Goal: Transaction & Acquisition: Purchase product/service

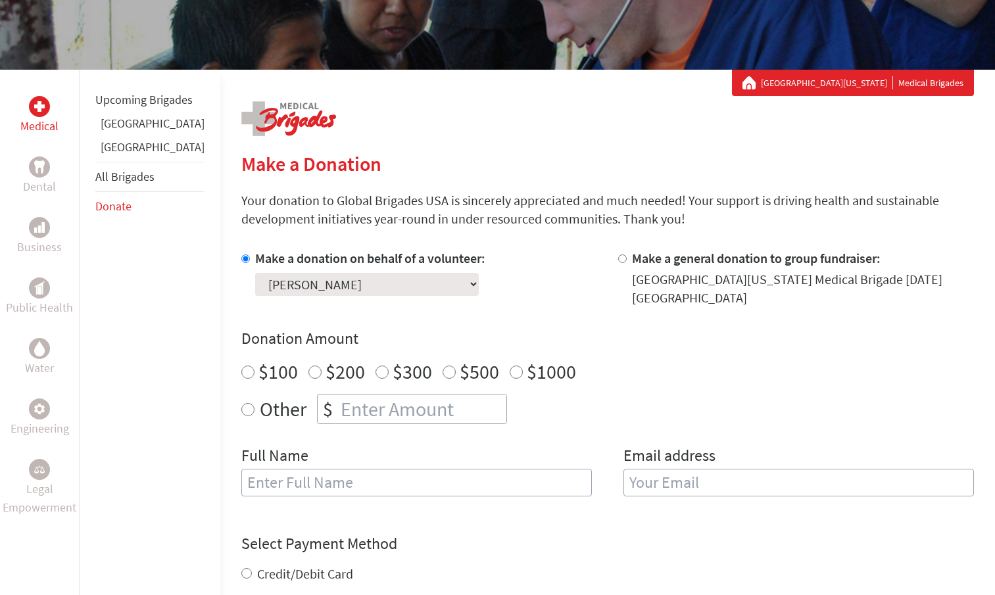
scroll to position [196, 0]
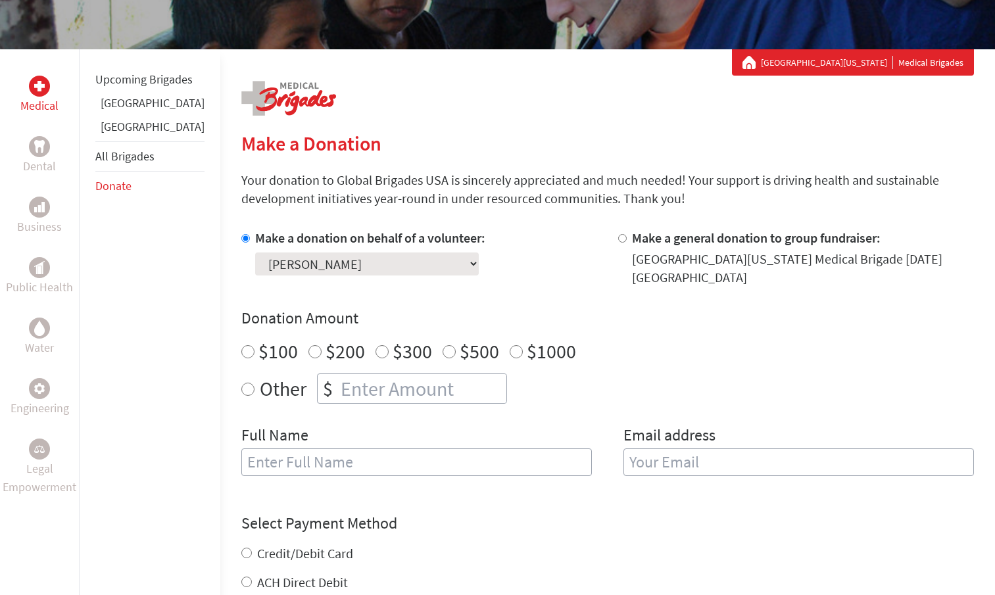
click at [255, 252] on select "Select a volunteer... [PERSON_NAME] [PERSON_NAME] [PERSON_NAME] [PERSON_NAME] […" at bounding box center [367, 263] width 224 height 23
click at [255, 252] on select "Select a volunteer... Avery Tysinger Bailey Watson Couper Dale Donovan Sherman …" at bounding box center [367, 263] width 224 height 23
click option "[PERSON_NAME]" at bounding box center [0, 0] width 0 height 0
click at [456, 303] on div "Make a donation on behalf of a volunteer: Select a volunteer... [PERSON_NAME] […" at bounding box center [607, 360] width 732 height 263
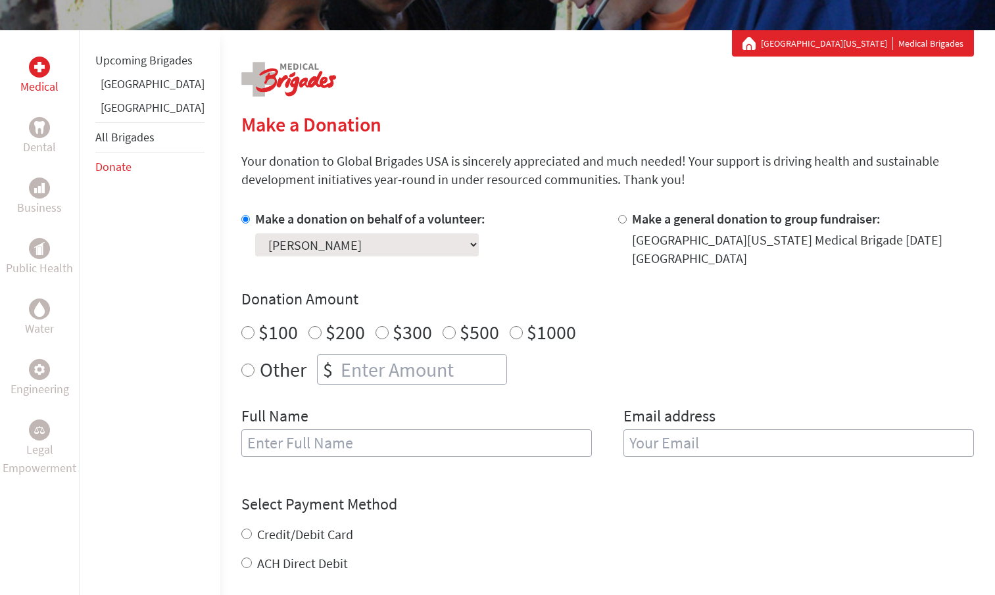
scroll to position [224, 0]
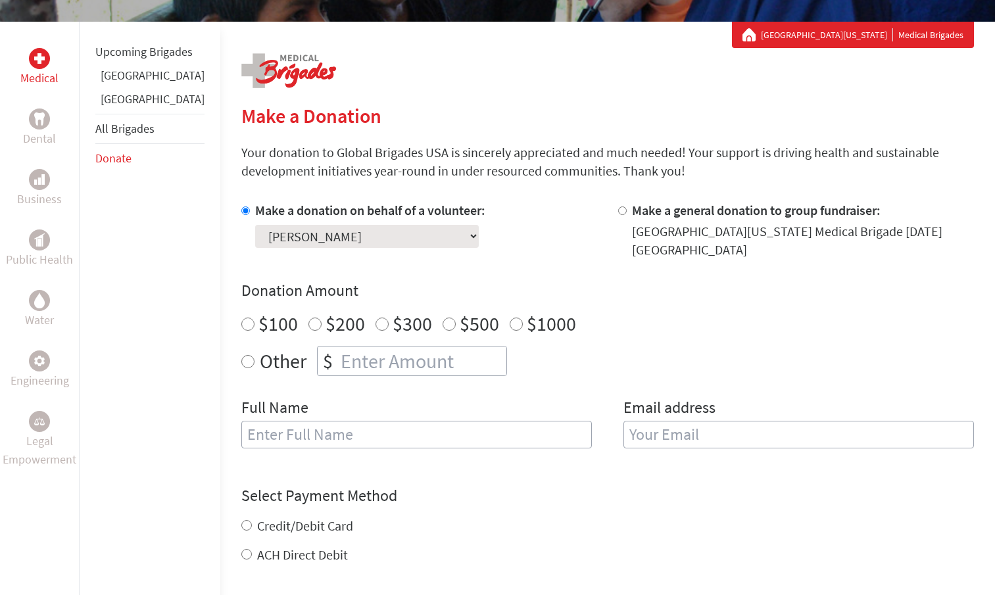
radio input "true"
click at [352, 362] on input "number" at bounding box center [422, 360] width 168 height 29
type input "2500"
click at [378, 427] on input "text" at bounding box center [416, 435] width 350 height 28
click at [338, 357] on input "2500" at bounding box center [422, 360] width 168 height 29
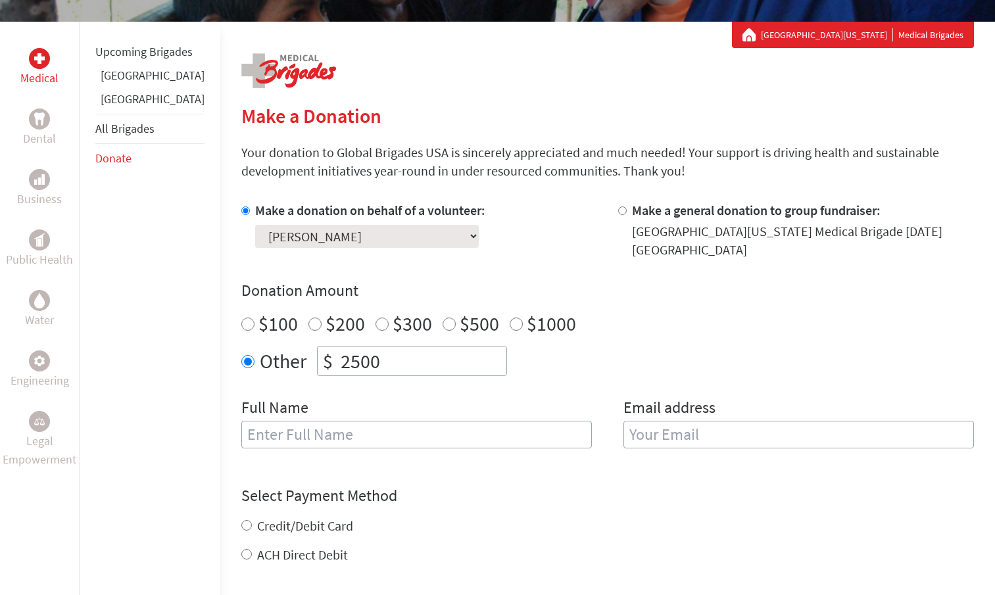
click at [432, 431] on input "text" at bounding box center [416, 435] width 350 height 28
type input "Ginger Tysinger"
click at [651, 421] on label "Email address" at bounding box center [669, 409] width 92 height 24
click at [651, 448] on input "email" at bounding box center [798, 435] width 350 height 28
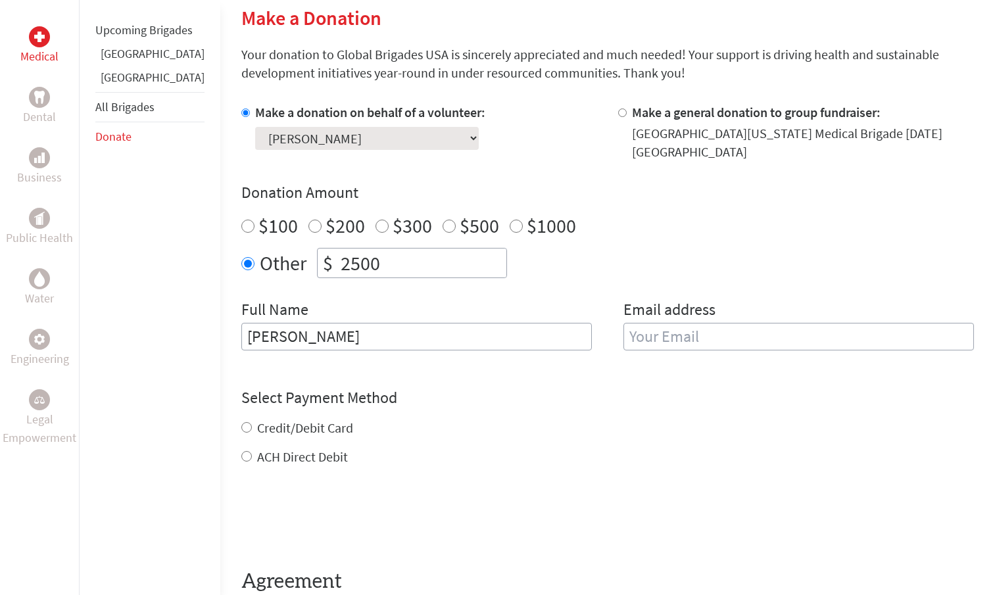
scroll to position [342, 0]
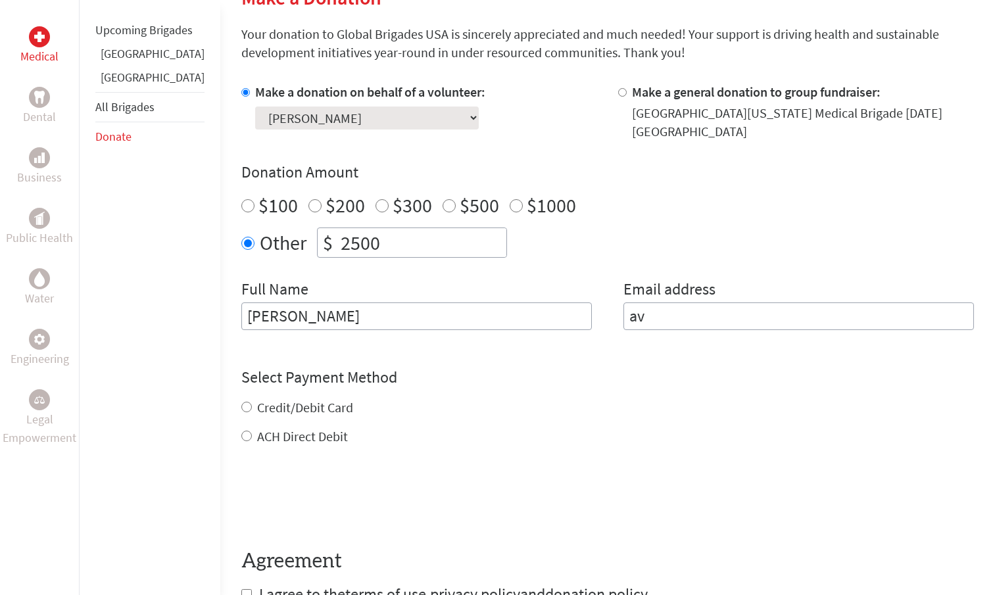
type input "a"
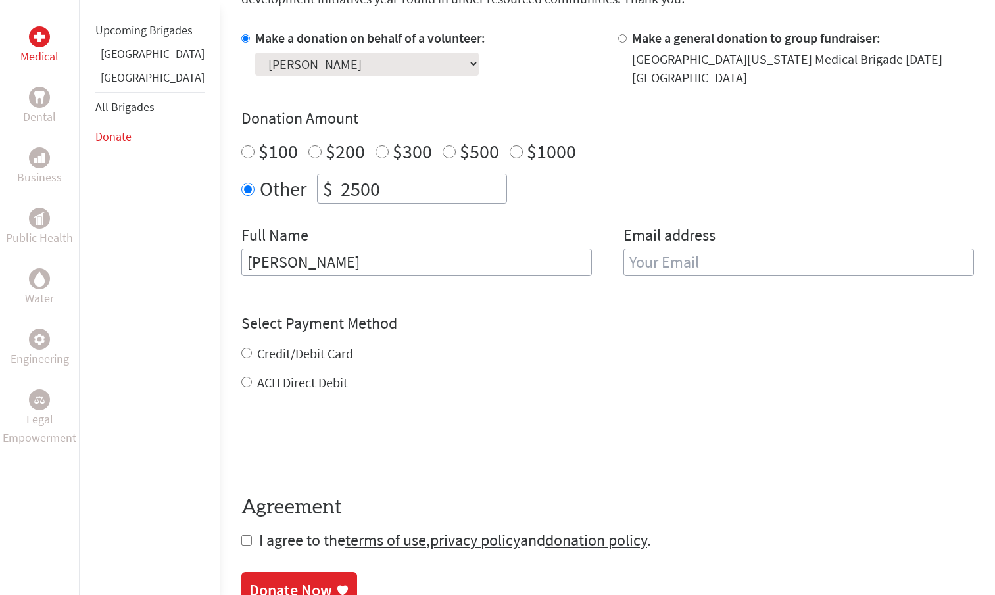
scroll to position [434, 0]
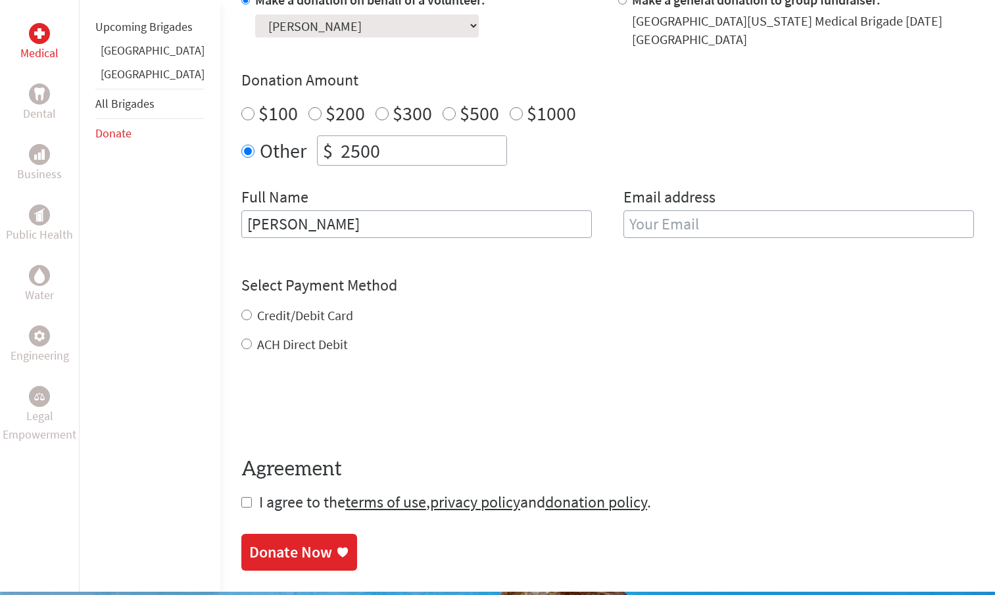
click at [300, 234] on input "Ginger Tysinger" at bounding box center [416, 224] width 350 height 28
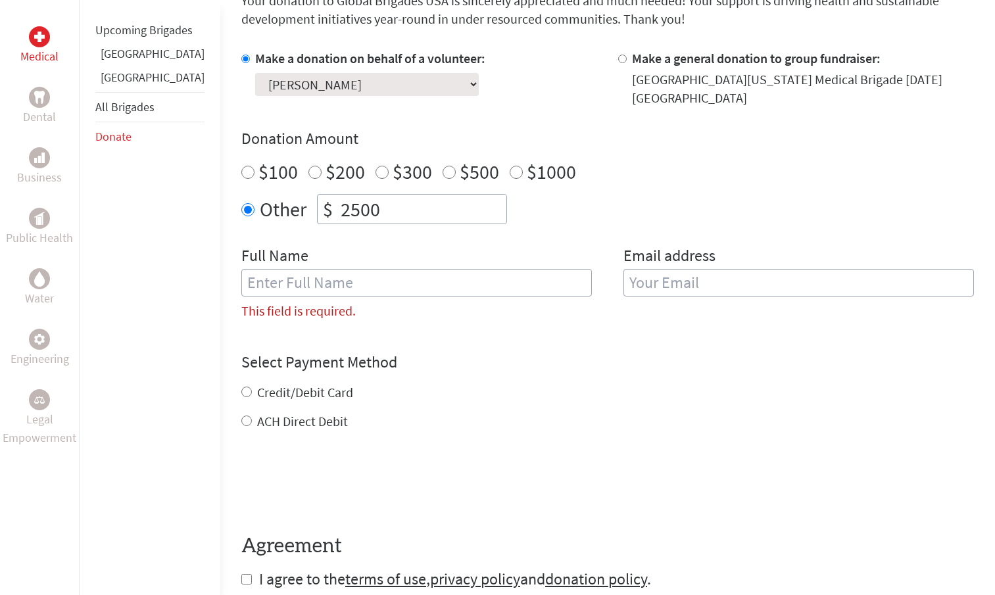
scroll to position [394, 0]
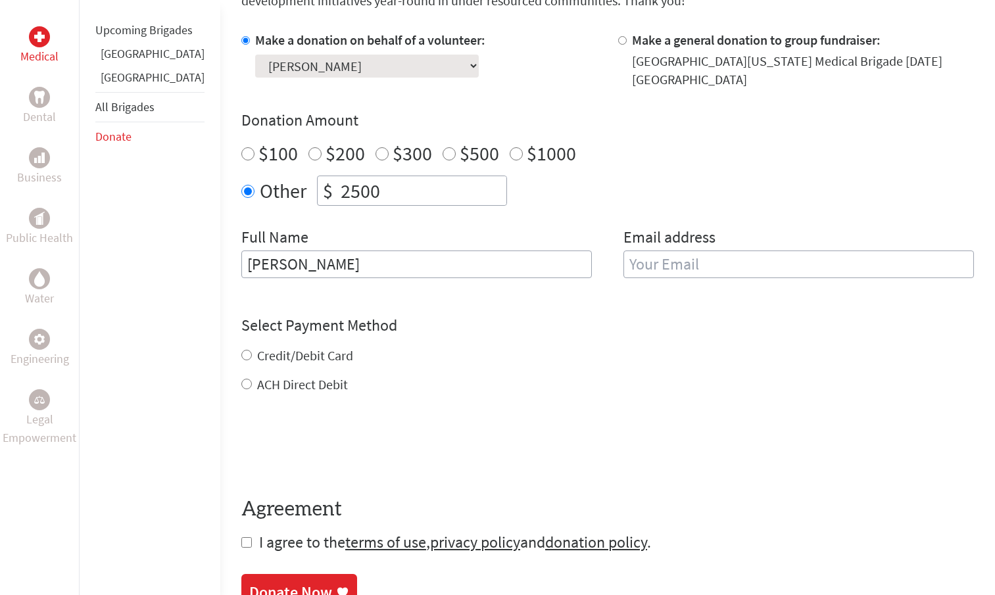
type input "[PERSON_NAME]"
click at [657, 271] on input "email" at bounding box center [798, 264] width 350 height 28
type input "[EMAIL_ADDRESS][DOMAIN_NAME]"
click at [247, 364] on div "Credit/Debit Card ACH Direct Debit" at bounding box center [607, 369] width 732 height 47
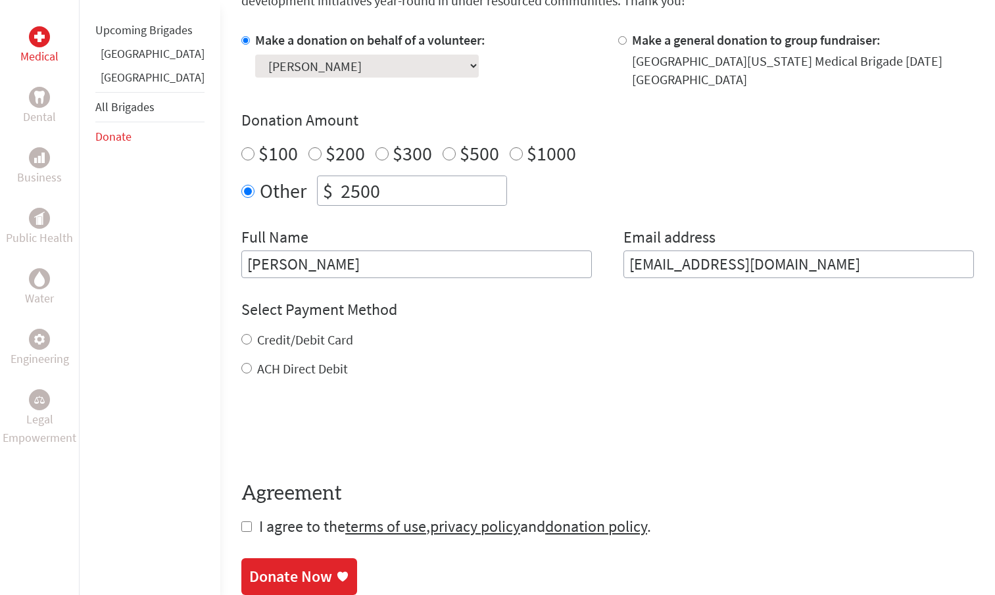
click at [257, 344] on label "Credit/Debit Card" at bounding box center [305, 339] width 96 height 16
click at [241, 344] on input "Credit/Debit Card" at bounding box center [246, 339] width 11 height 11
radio input "true"
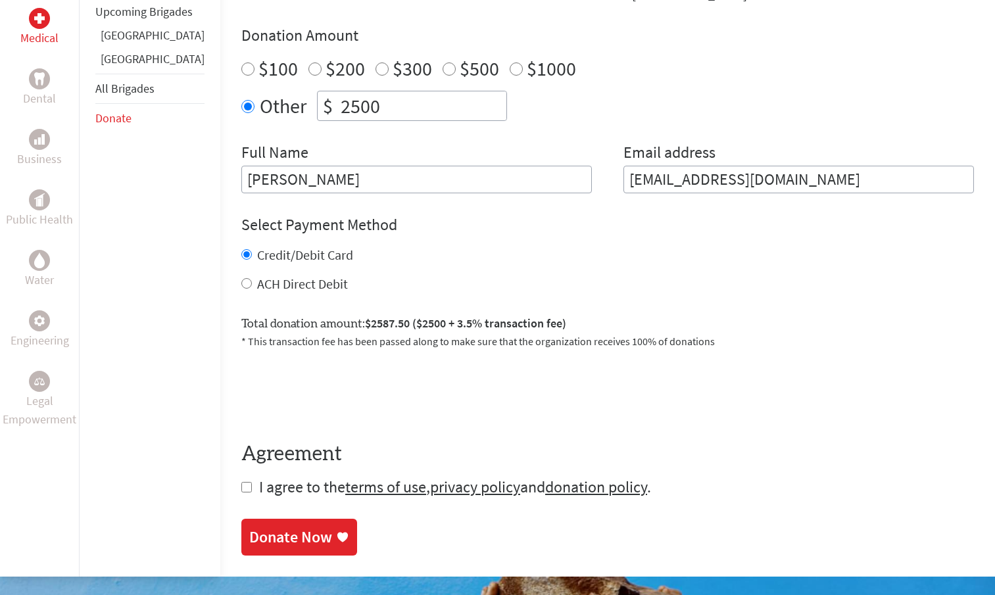
scroll to position [534, 0]
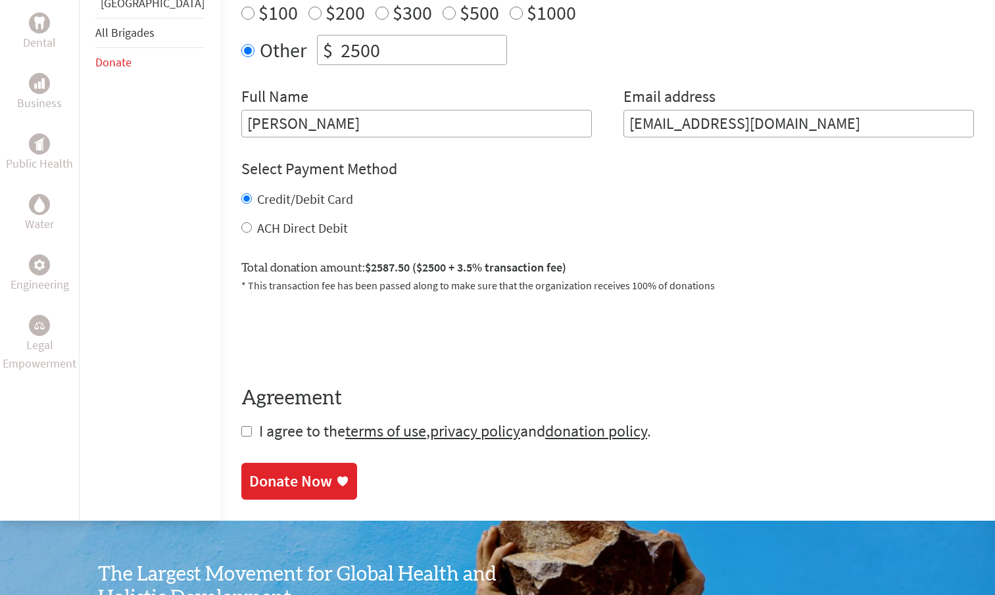
click at [241, 434] on input "checkbox" at bounding box center [246, 431] width 11 height 11
checkbox input "true"
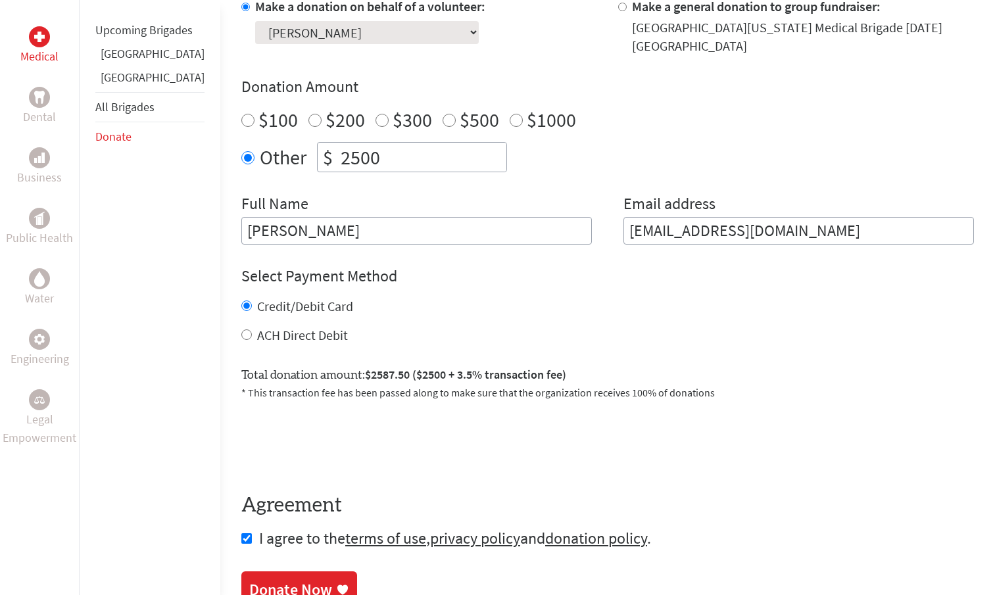
scroll to position [439, 0]
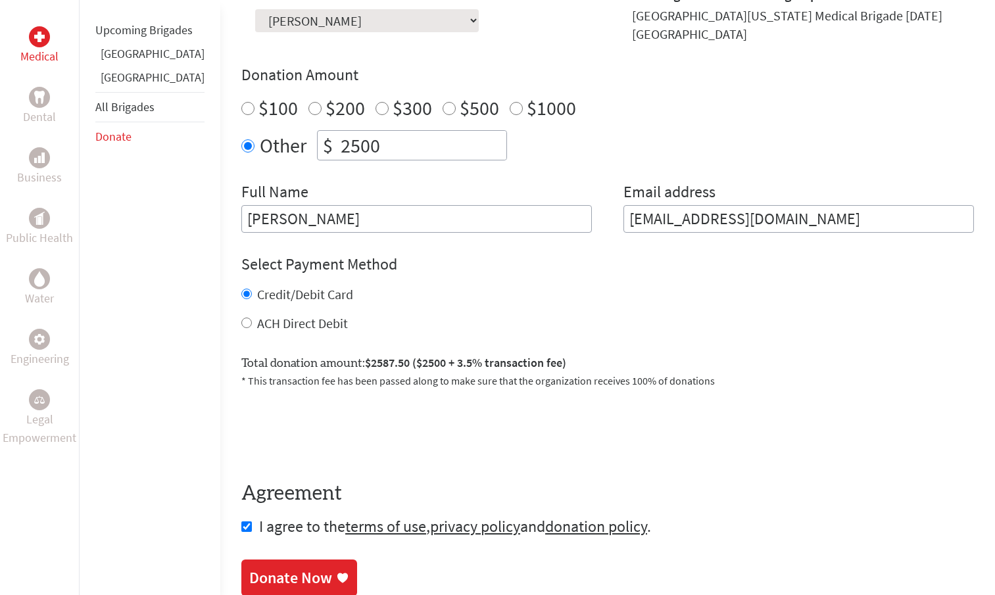
click at [254, 570] on div "Donate Now" at bounding box center [290, 577] width 83 height 21
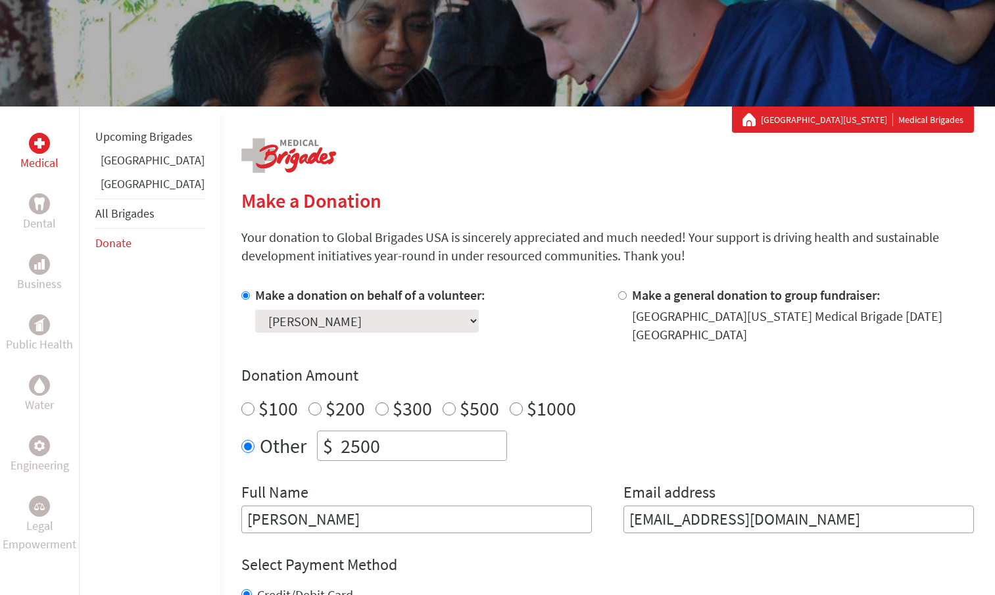
scroll to position [156, 0]
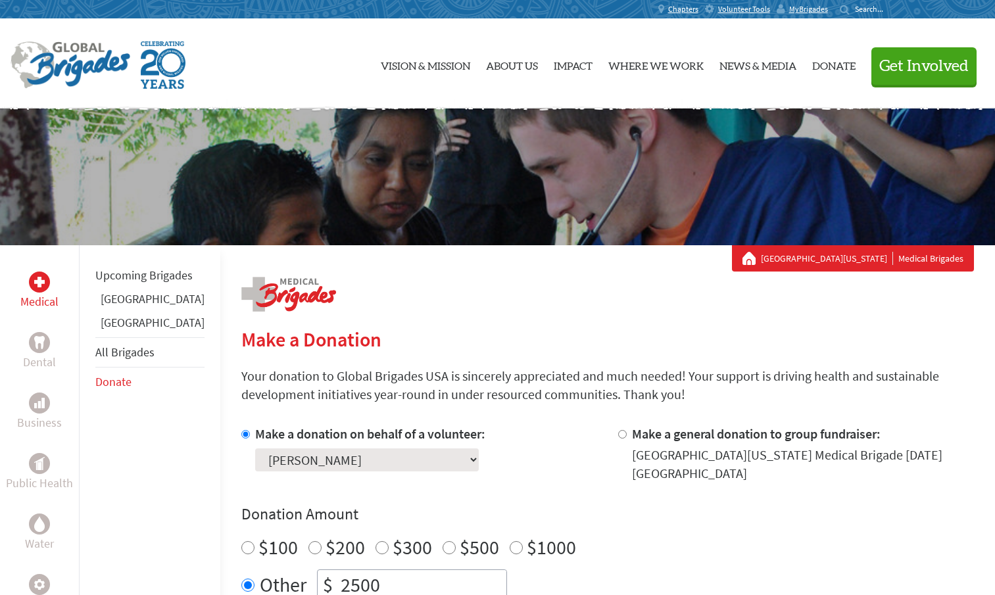
scroll to position [156, 0]
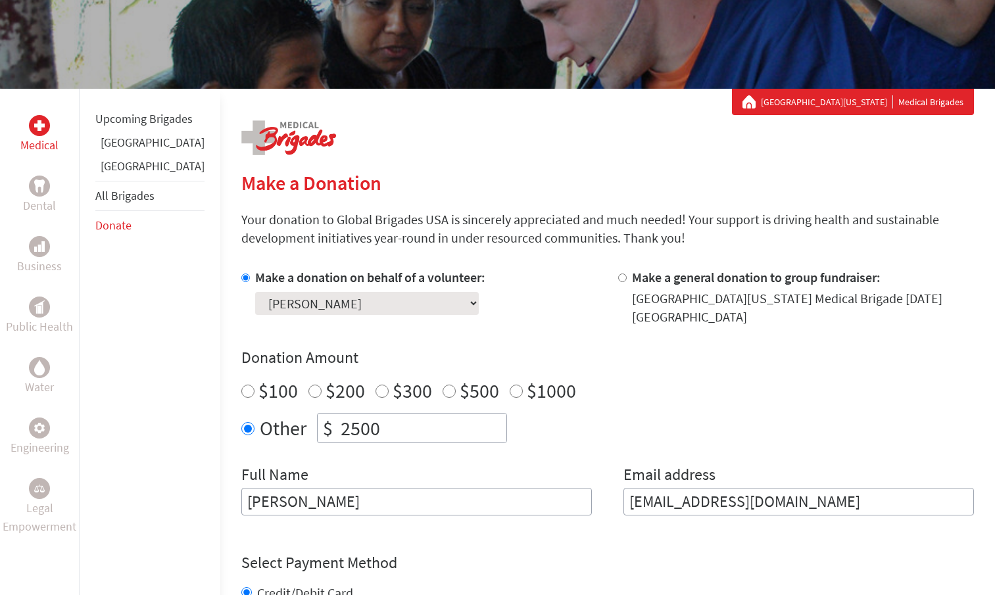
click at [338, 431] on input "2500" at bounding box center [422, 427] width 168 height 29
type input "2050"
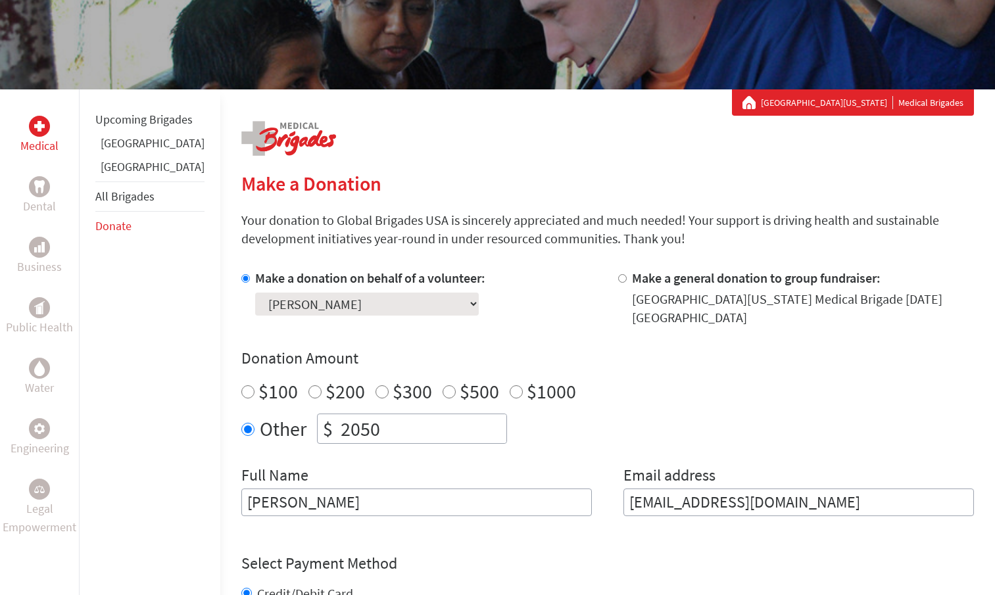
click at [496, 456] on div "Make a donation on behalf of a volunteer: Select a volunteer... [PERSON_NAME] […" at bounding box center [607, 400] width 732 height 263
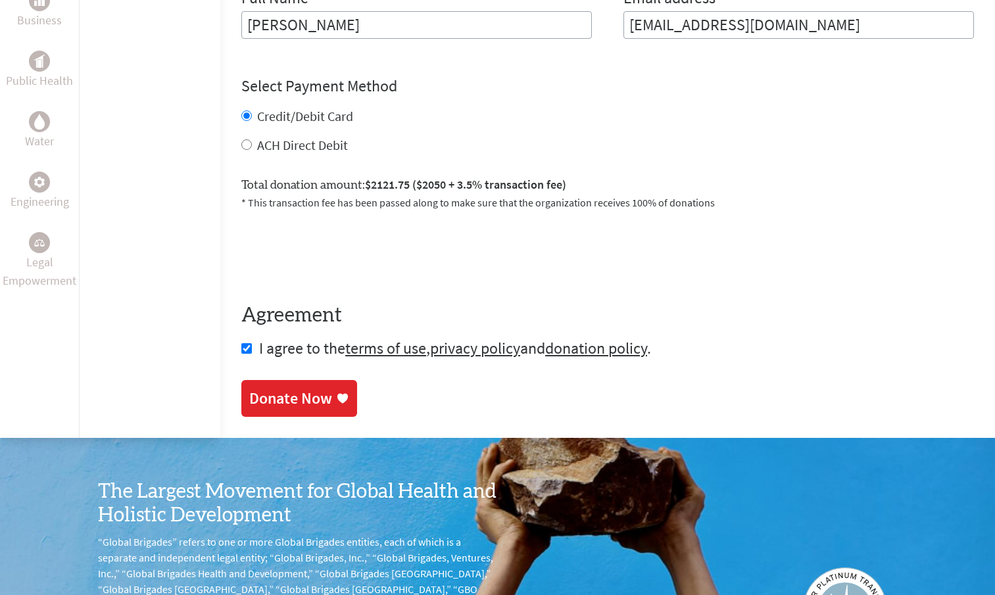
scroll to position [634, 0]
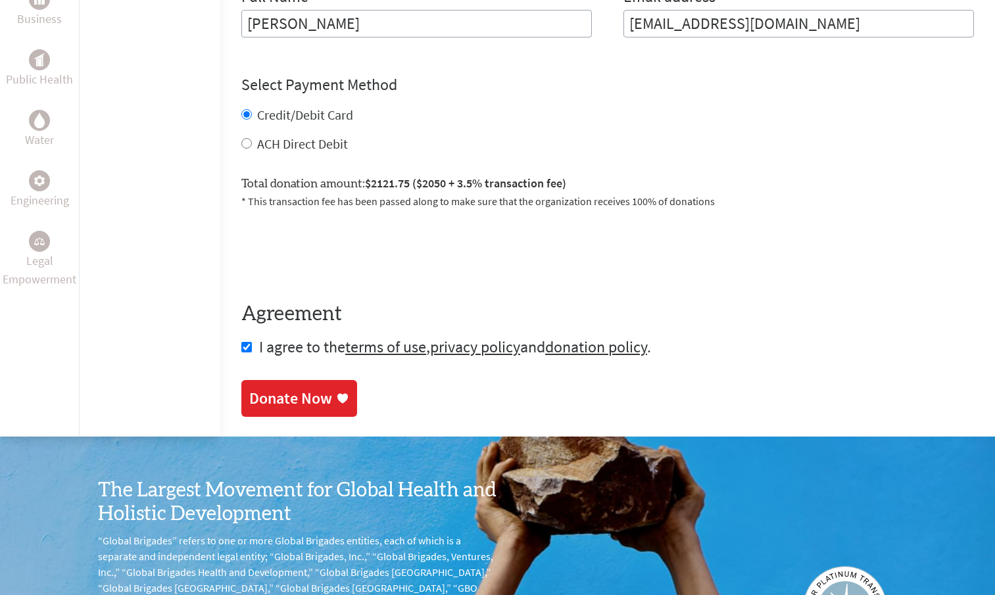
click at [254, 409] on div "Donate Now" at bounding box center [290, 398] width 83 height 21
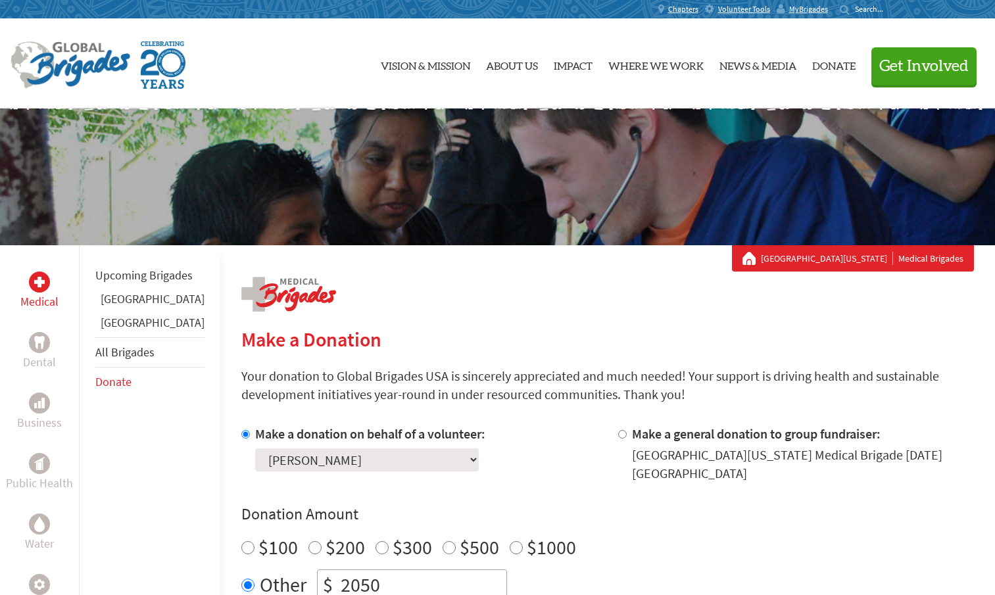
scroll to position [281, 0]
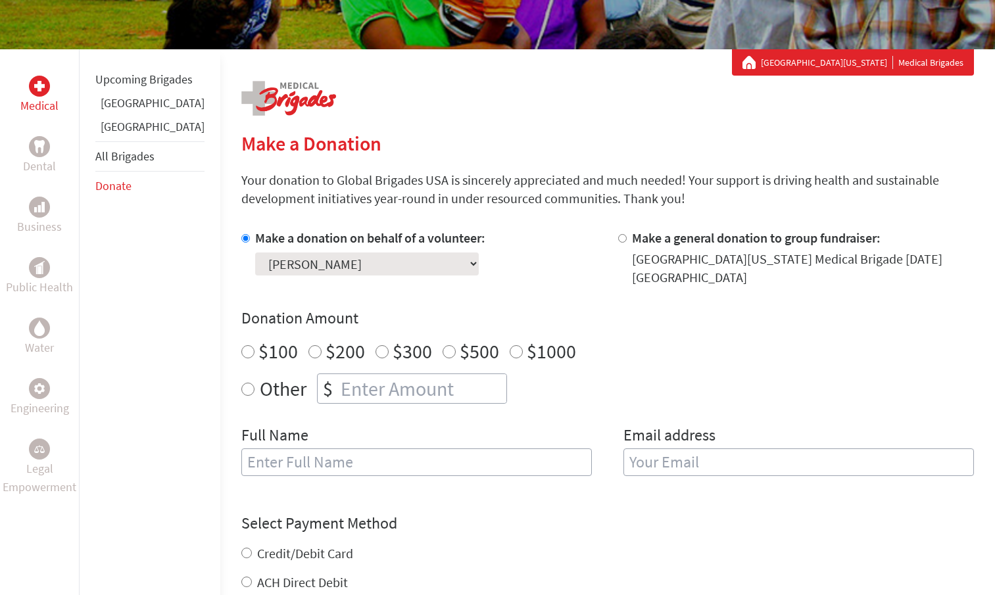
scroll to position [200, 0]
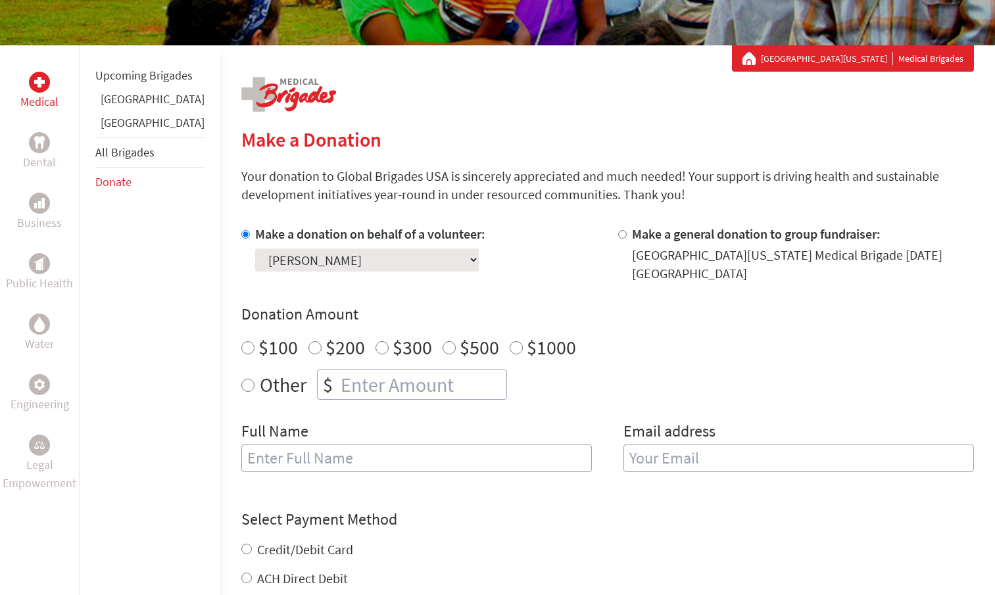
radio input "true"
click at [338, 392] on input "number" at bounding box center [422, 384] width 168 height 29
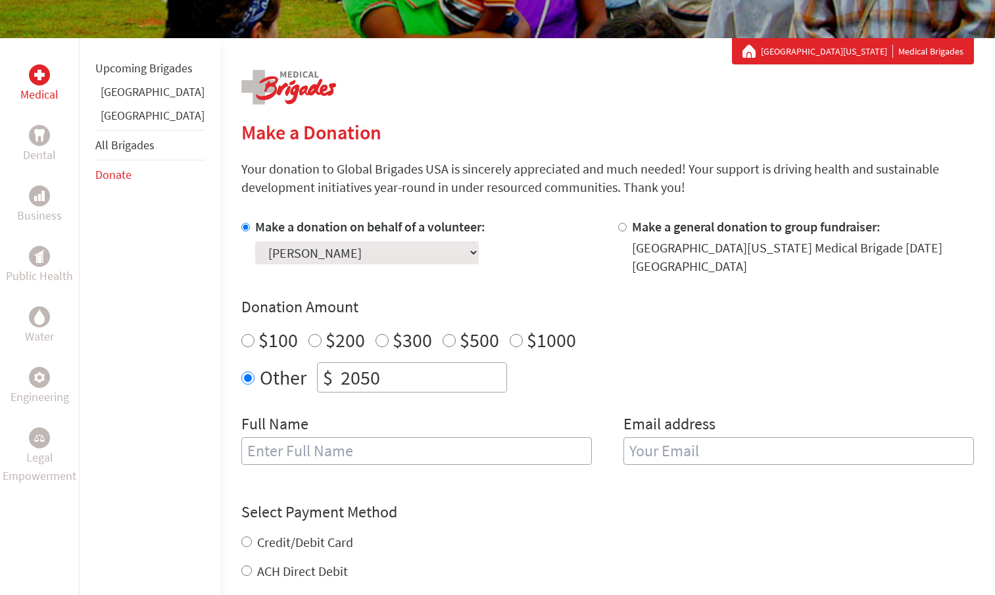
type input "2050"
click at [316, 446] on input "text" at bounding box center [416, 451] width 350 height 28
type input "[PERSON_NAME]"
click at [652, 467] on div "Email address" at bounding box center [798, 446] width 350 height 67
click at [640, 456] on input "email" at bounding box center [798, 451] width 350 height 28
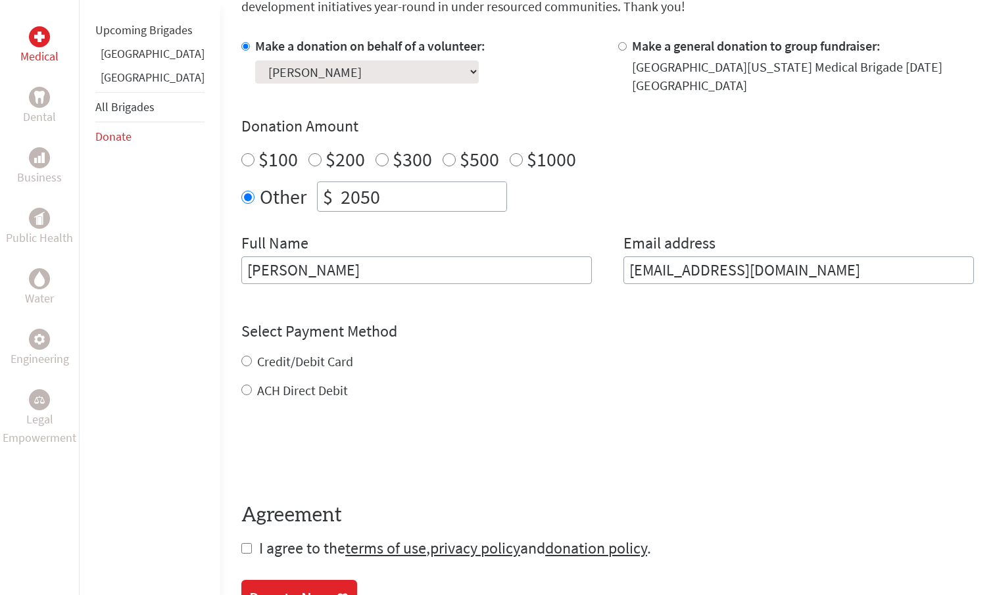
scroll to position [387, 0]
type input "[EMAIL_ADDRESS][DOMAIN_NAME]"
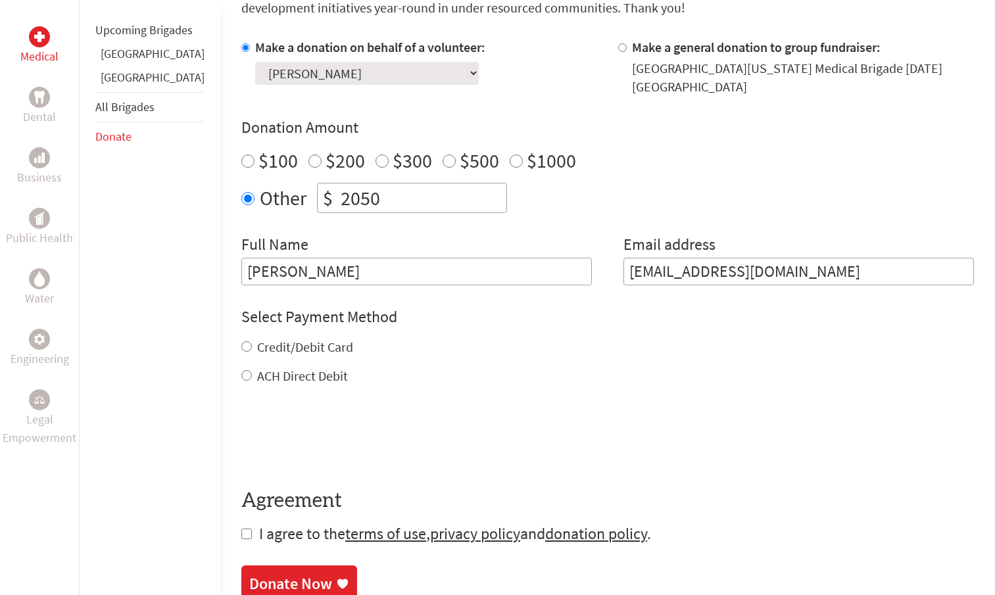
click at [253, 361] on div "Credit/Debit Card ACH Direct Debit" at bounding box center [607, 361] width 732 height 47
click at [241, 348] on input "Credit/Debit Card" at bounding box center [246, 346] width 11 height 11
radio input "true"
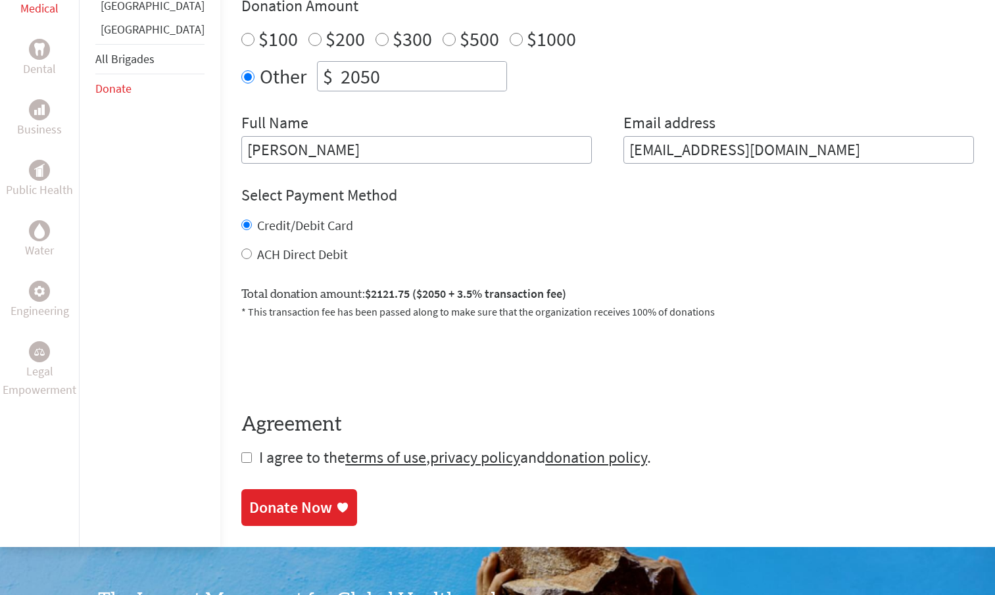
scroll to position [521, 0]
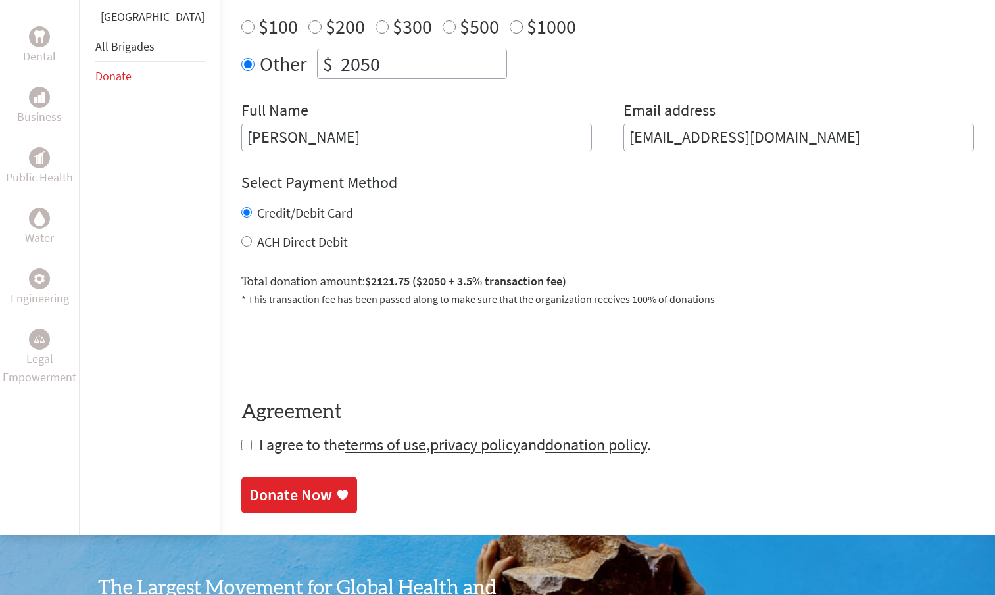
click at [241, 450] on input "checkbox" at bounding box center [246, 445] width 11 height 11
checkbox input "true"
click at [249, 498] on div "Donate Now" at bounding box center [290, 494] width 83 height 21
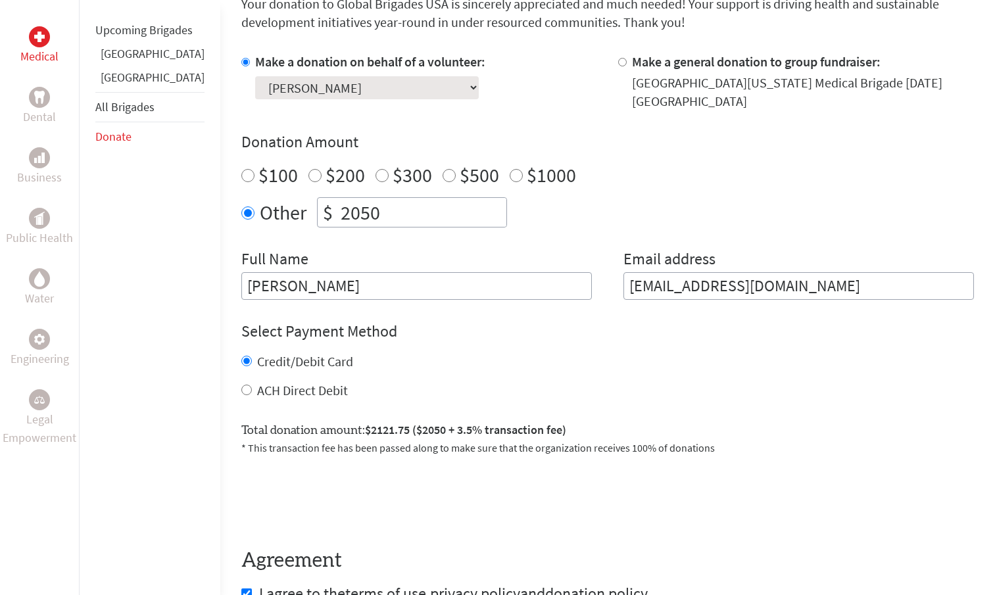
scroll to position [446, 0]
